Goal: Transaction & Acquisition: Subscribe to service/newsletter

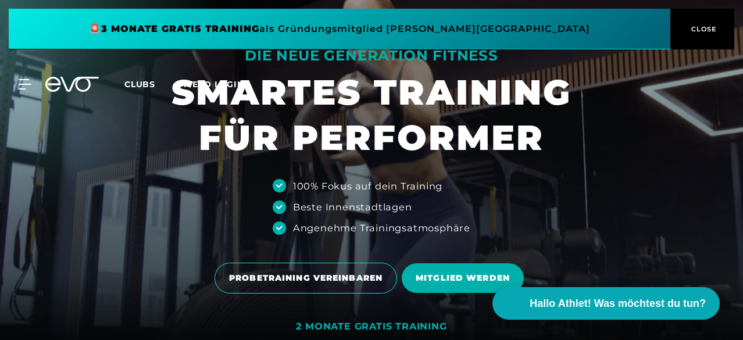
click at [699, 22] on button "CLOSE" at bounding box center [703, 29] width 64 height 41
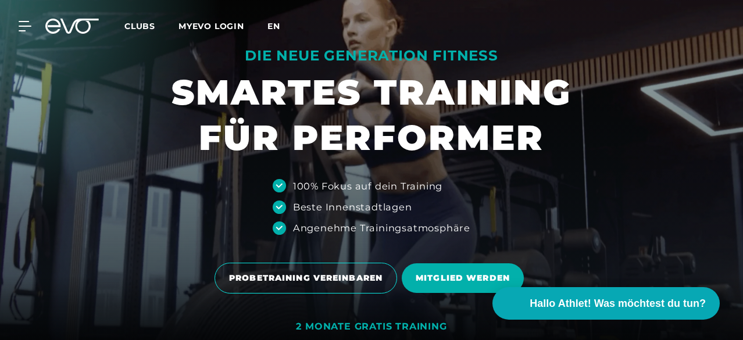
click at [280, 27] on span "en" at bounding box center [274, 26] width 13 height 10
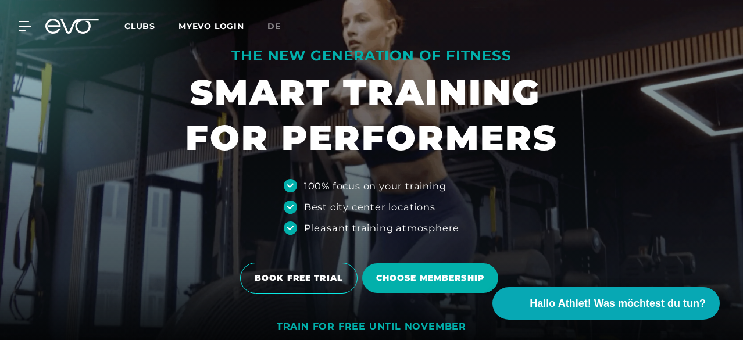
click at [281, 27] on span "de" at bounding box center [274, 26] width 13 height 10
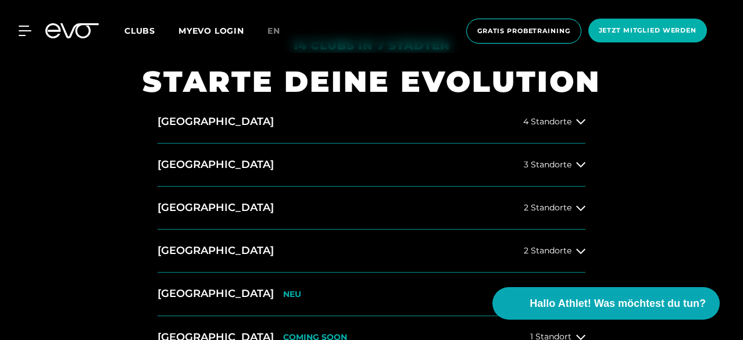
scroll to position [371, 0]
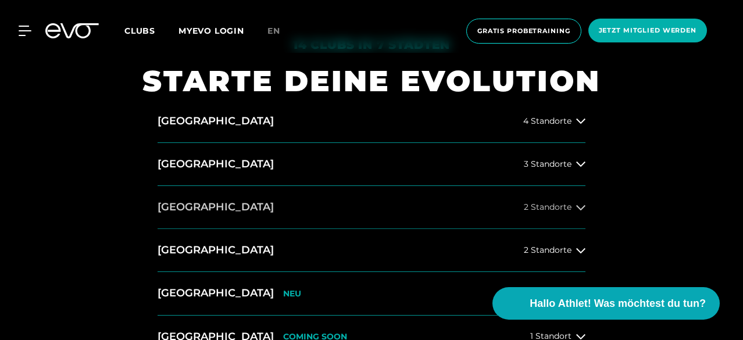
click at [552, 207] on span "2 Standorte" at bounding box center [548, 207] width 48 height 9
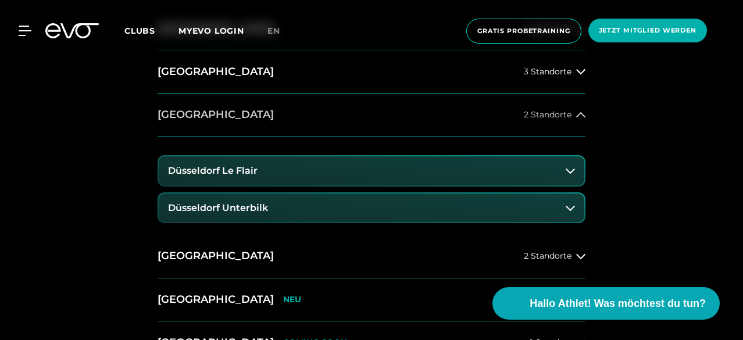
scroll to position [464, 0]
click at [306, 211] on button "Düsseldorf Unterbilk" at bounding box center [372, 207] width 426 height 29
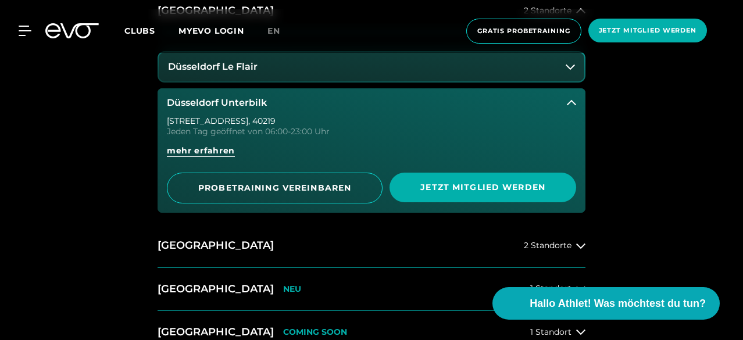
scroll to position [568, 0]
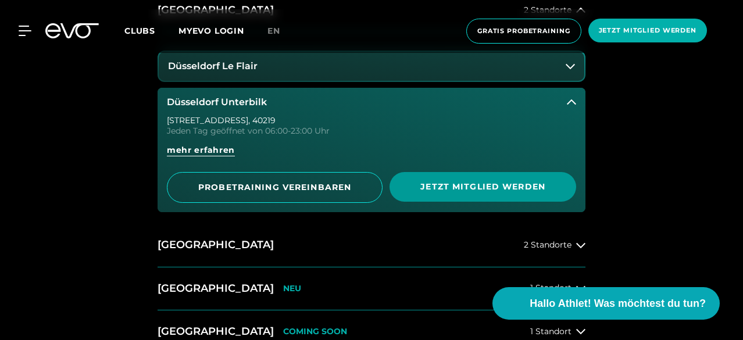
click at [459, 182] on span "Jetzt Mitglied werden" at bounding box center [483, 187] width 159 height 12
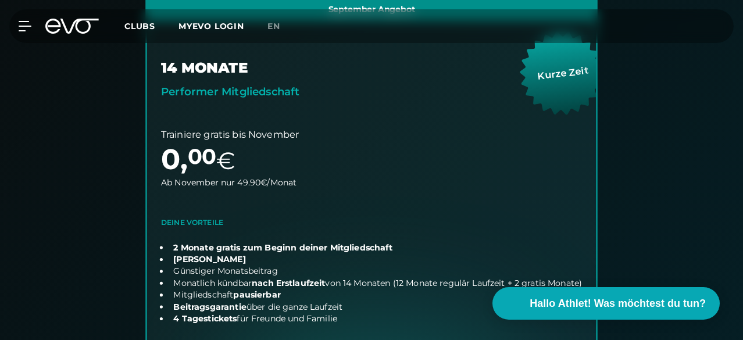
scroll to position [355, 0]
